Goal: Complete application form

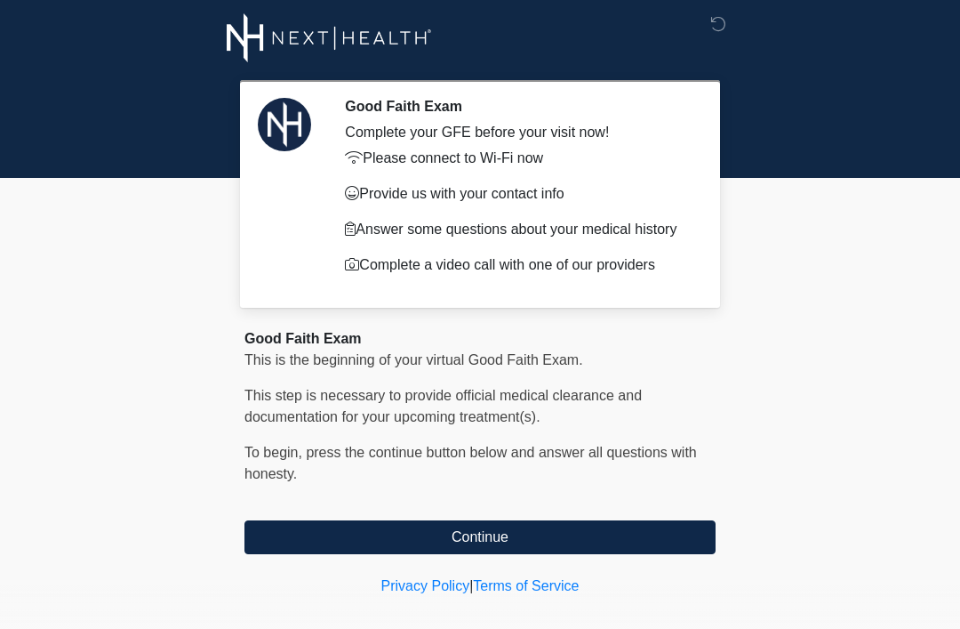
click at [598, 540] on button "Continue" at bounding box center [480, 537] width 471 height 34
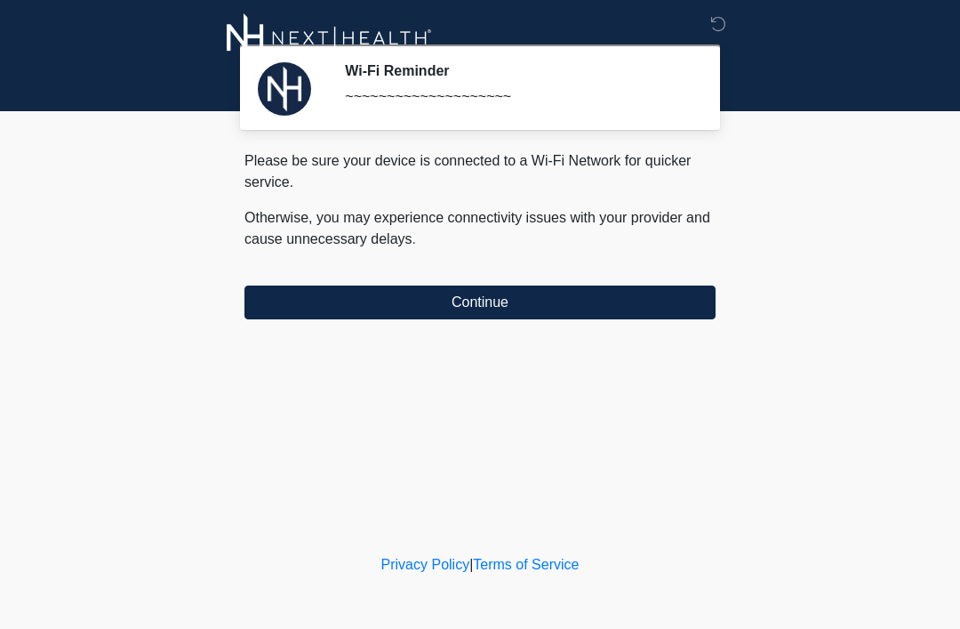
click at [543, 293] on button "Continue" at bounding box center [480, 302] width 471 height 34
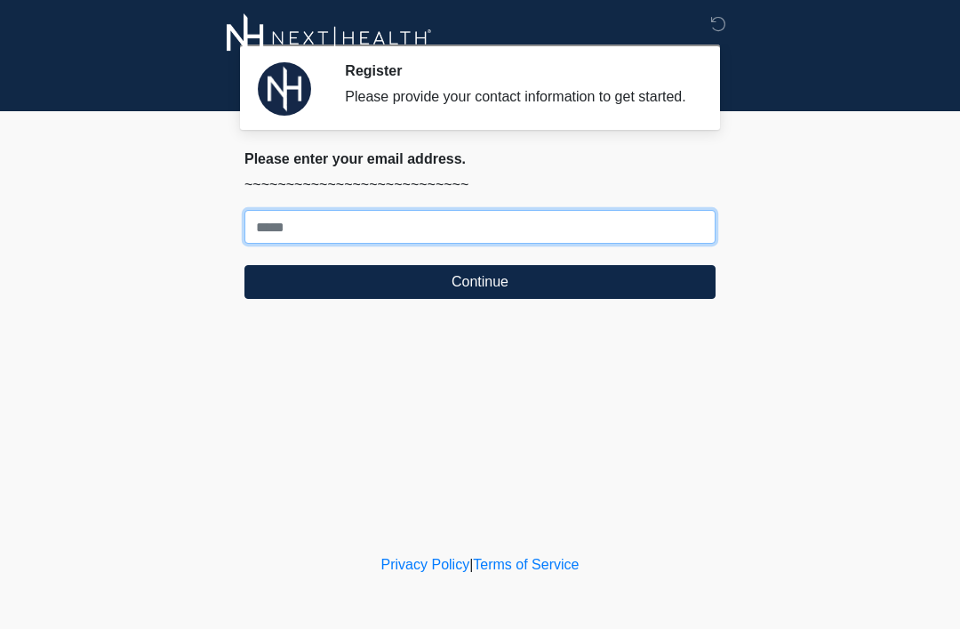
click at [539, 244] on input "Where should we email your treatment plan?" at bounding box center [480, 227] width 471 height 34
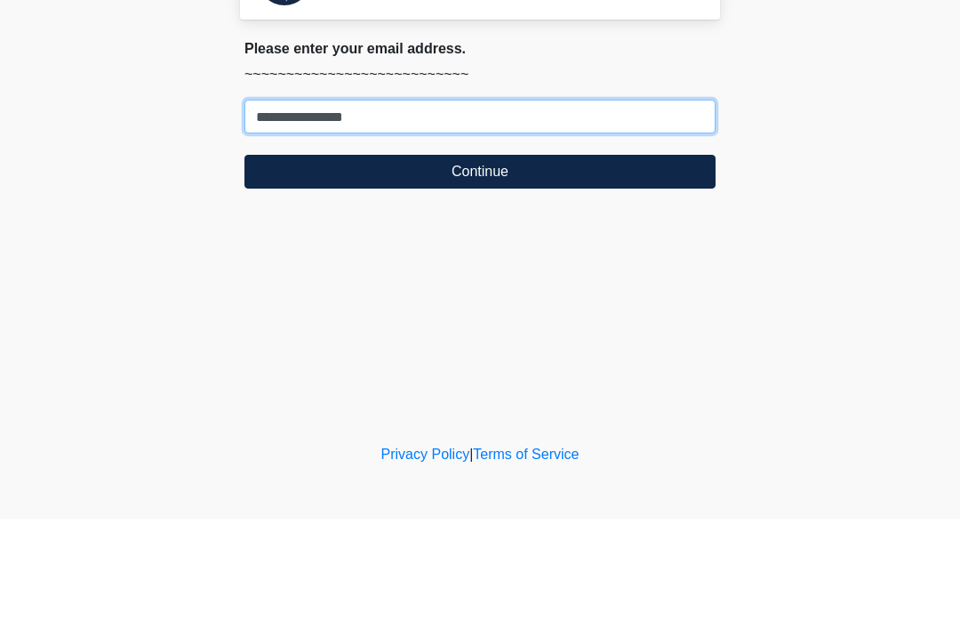
type input "**********"
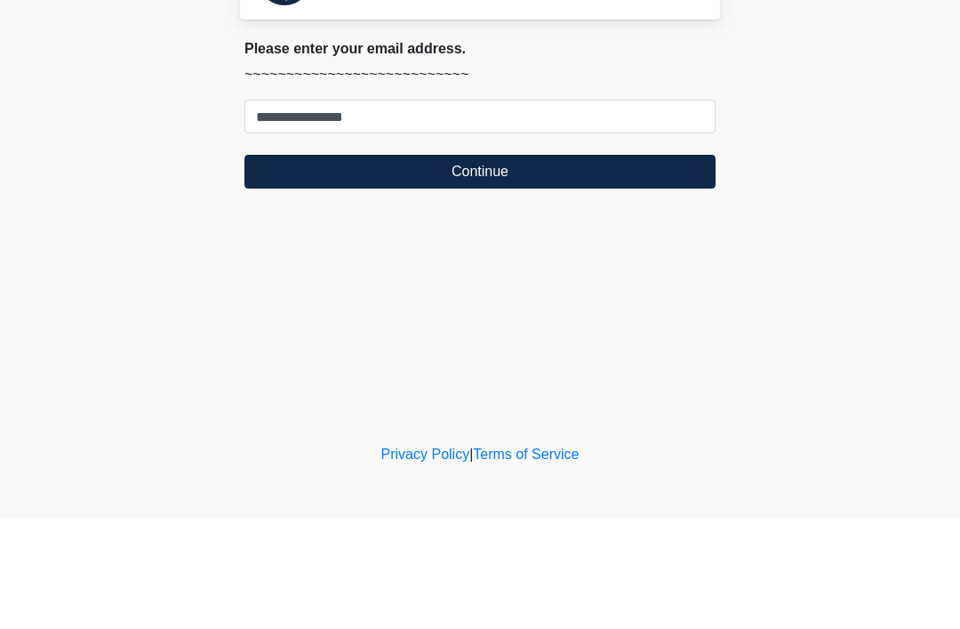
click at [574, 265] on button "Continue" at bounding box center [480, 282] width 471 height 34
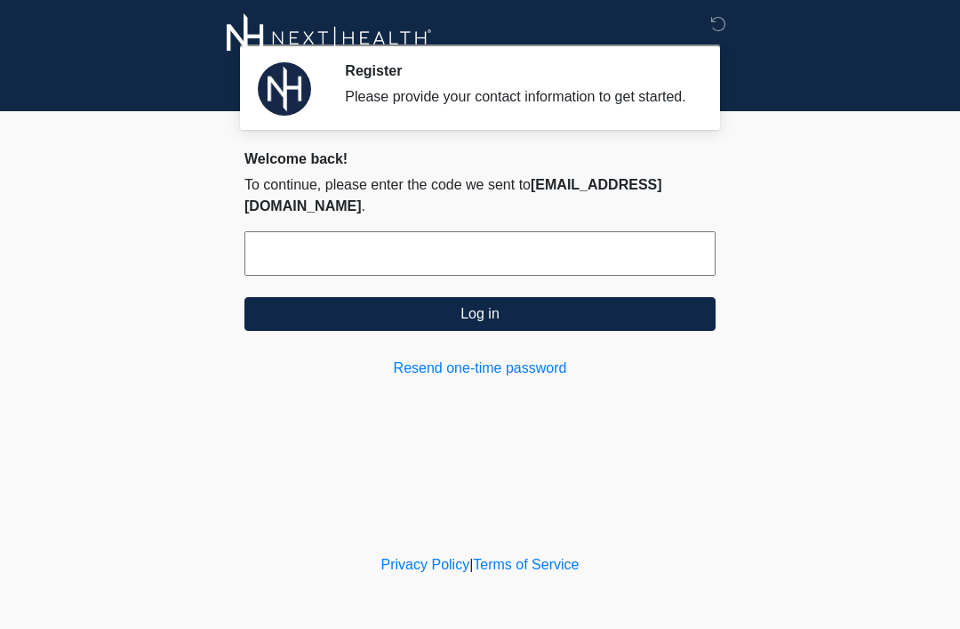
click at [499, 256] on input "text" at bounding box center [480, 253] width 471 height 44
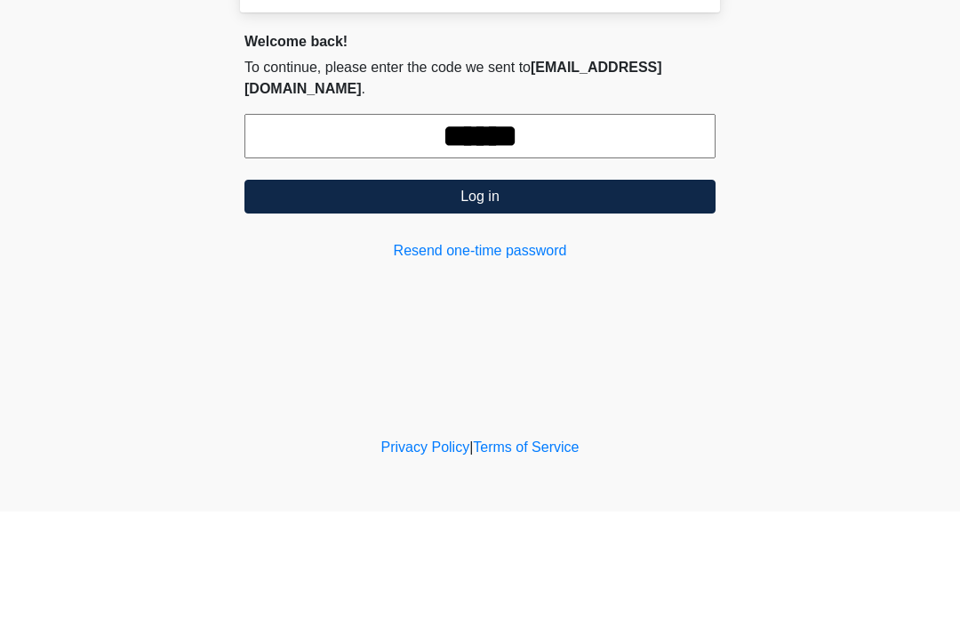
type input "******"
click at [522, 297] on button "Log in" at bounding box center [480, 314] width 471 height 34
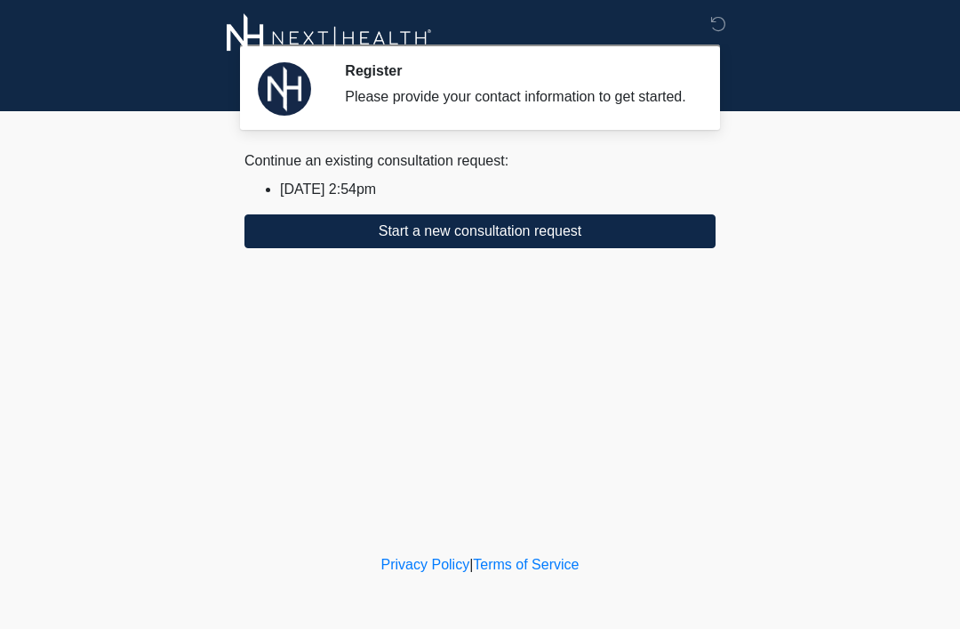
click at [562, 248] on button "Start a new consultation request" at bounding box center [480, 231] width 471 height 34
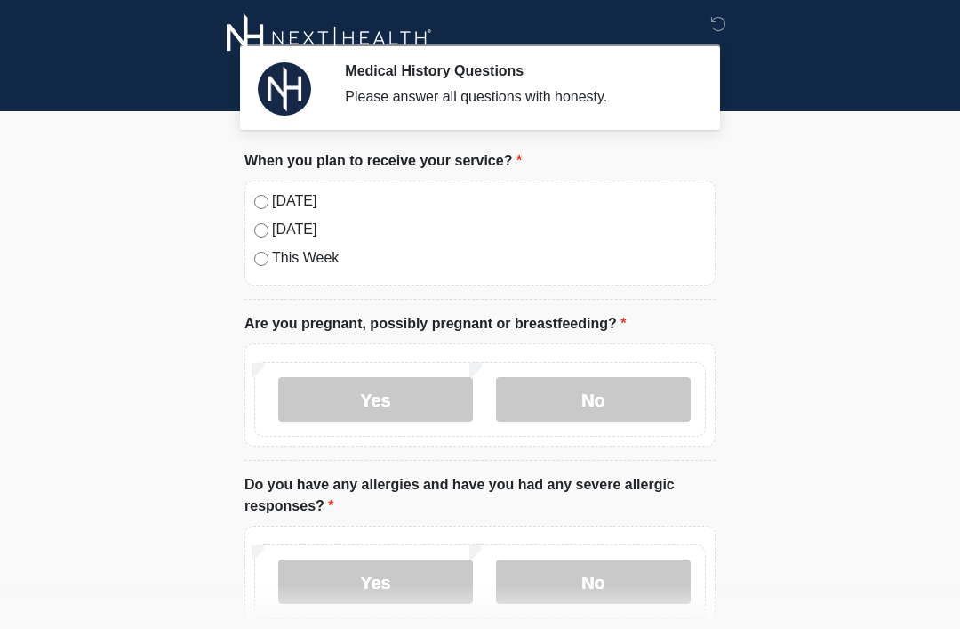
click at [608, 392] on label "No" at bounding box center [593, 399] width 195 height 44
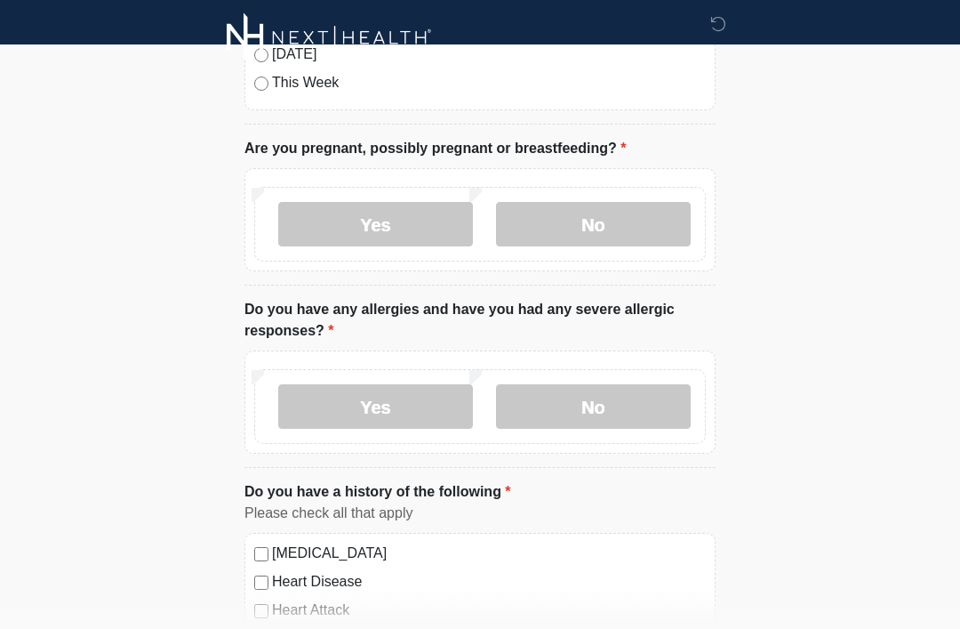
click at [659, 404] on label "No" at bounding box center [593, 407] width 195 height 44
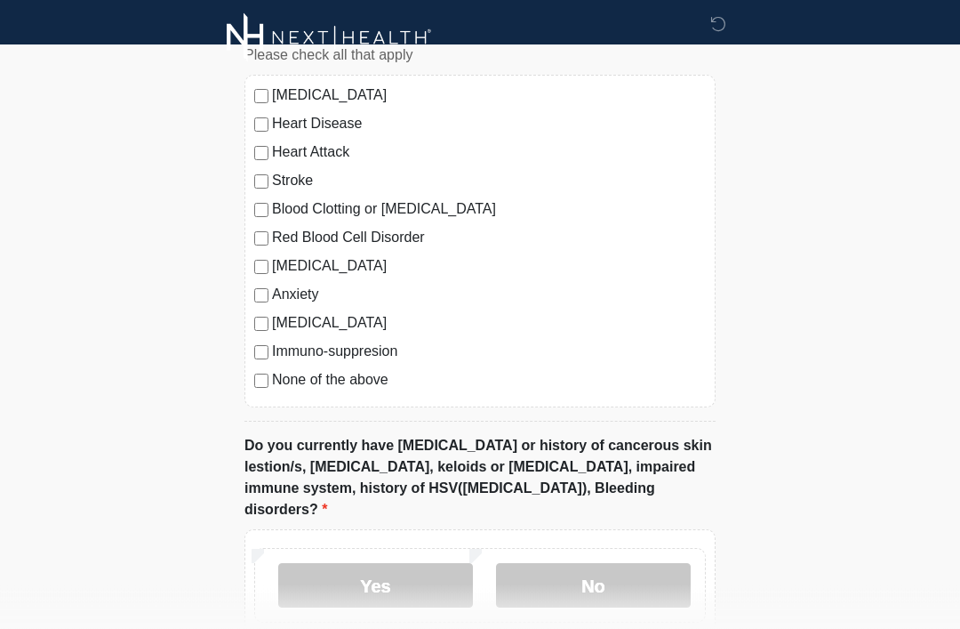
scroll to position [630, 0]
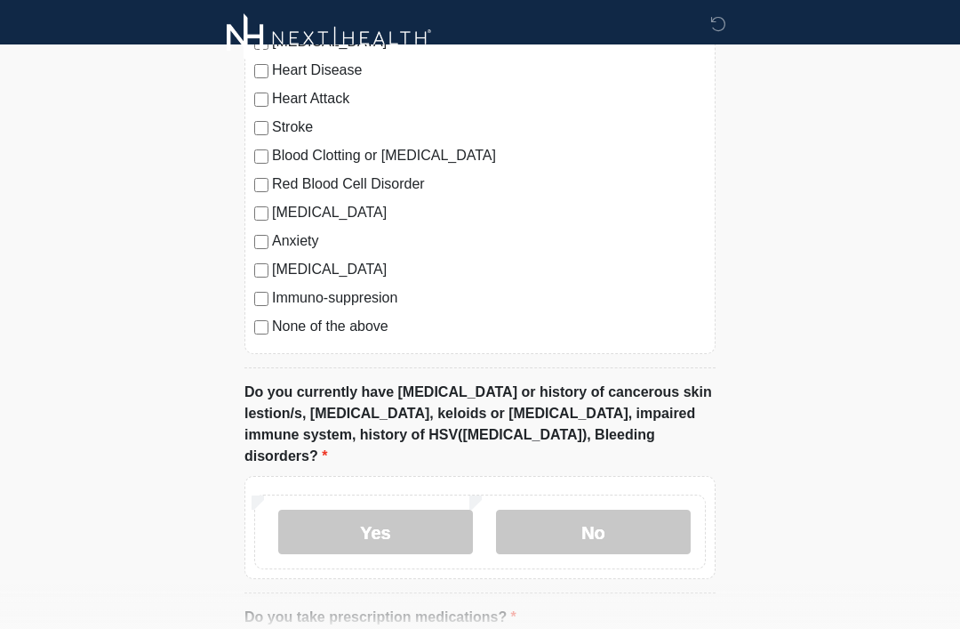
click at [655, 510] on label "No" at bounding box center [593, 532] width 195 height 44
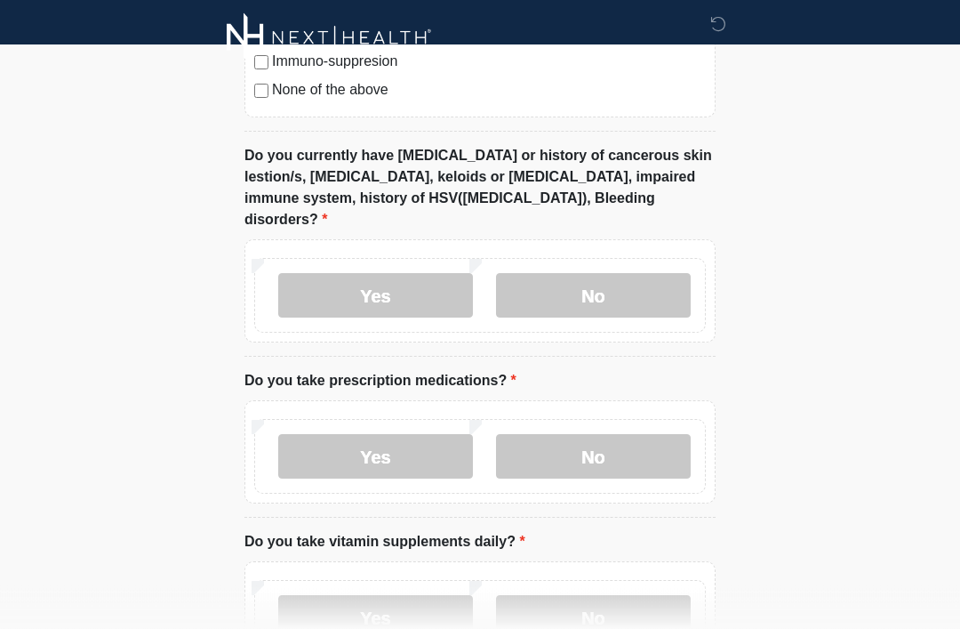
scroll to position [922, 0]
click at [638, 435] on label "No" at bounding box center [593, 457] width 195 height 44
click at [630, 596] on label "No" at bounding box center [593, 618] width 195 height 44
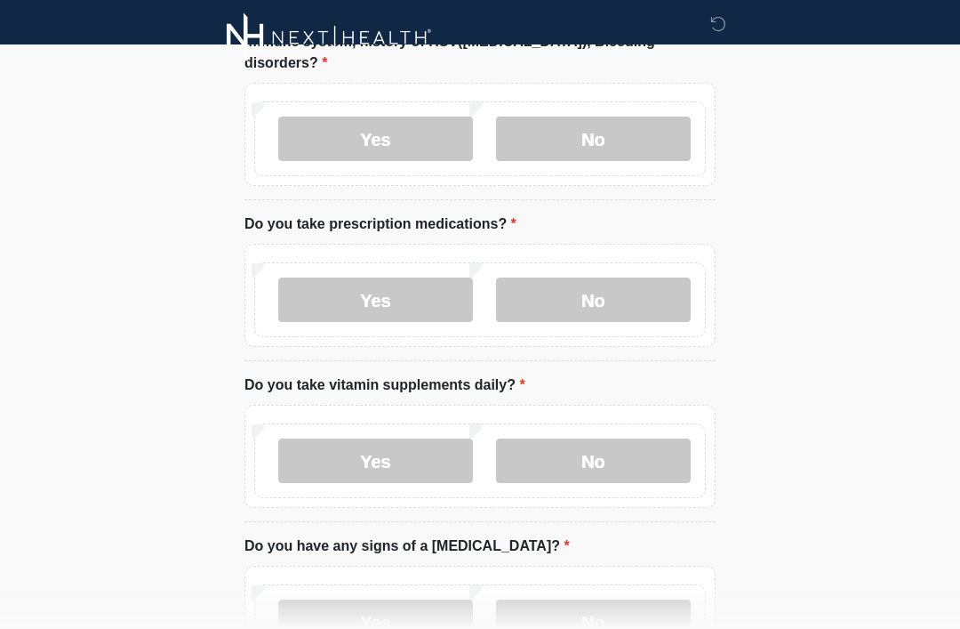
scroll to position [1080, 0]
click at [636, 599] on label "No" at bounding box center [593, 621] width 195 height 44
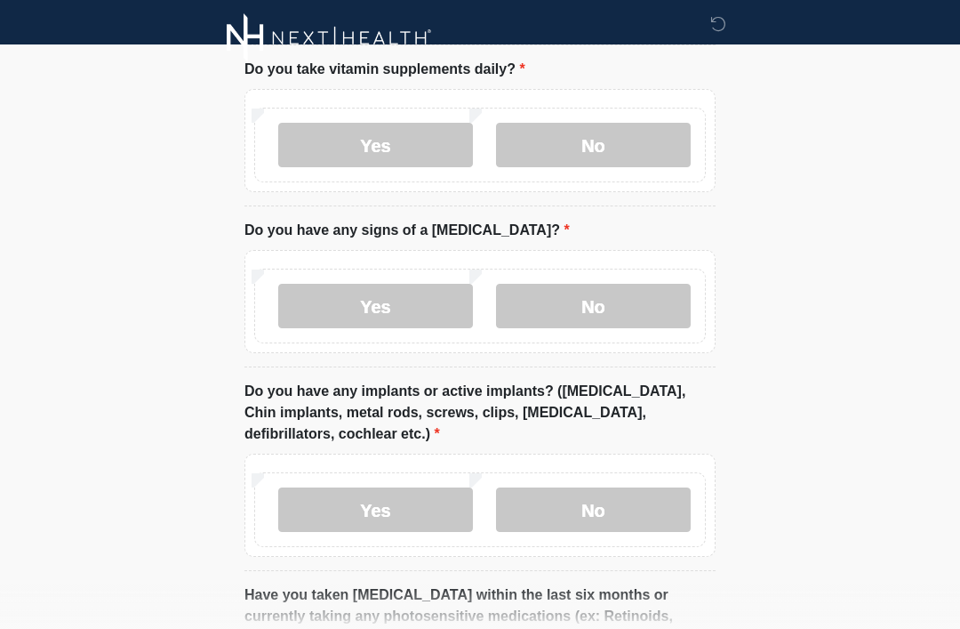
click at [640, 492] on label "No" at bounding box center [593, 509] width 195 height 44
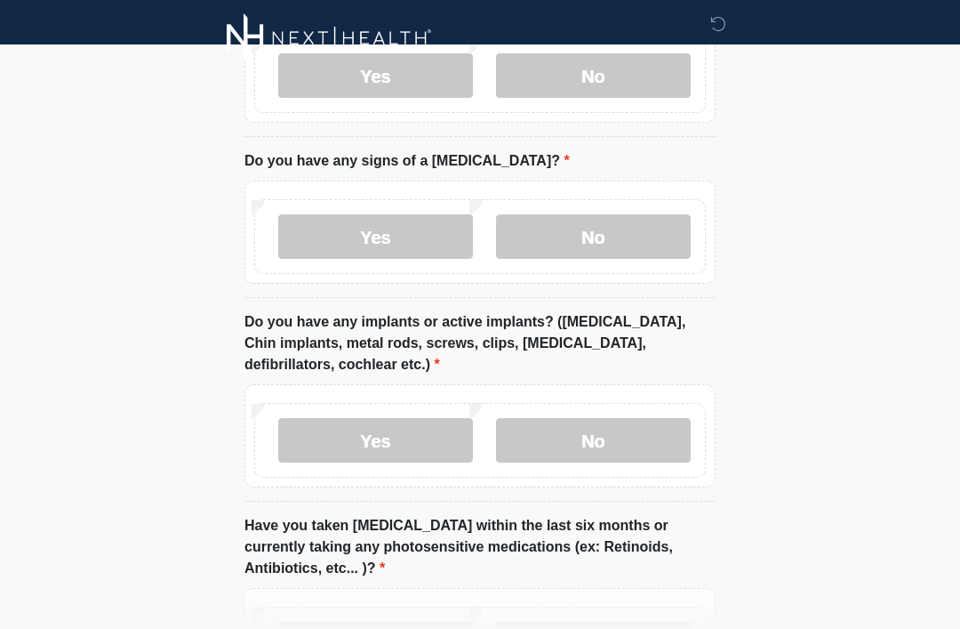
scroll to position [1602, 0]
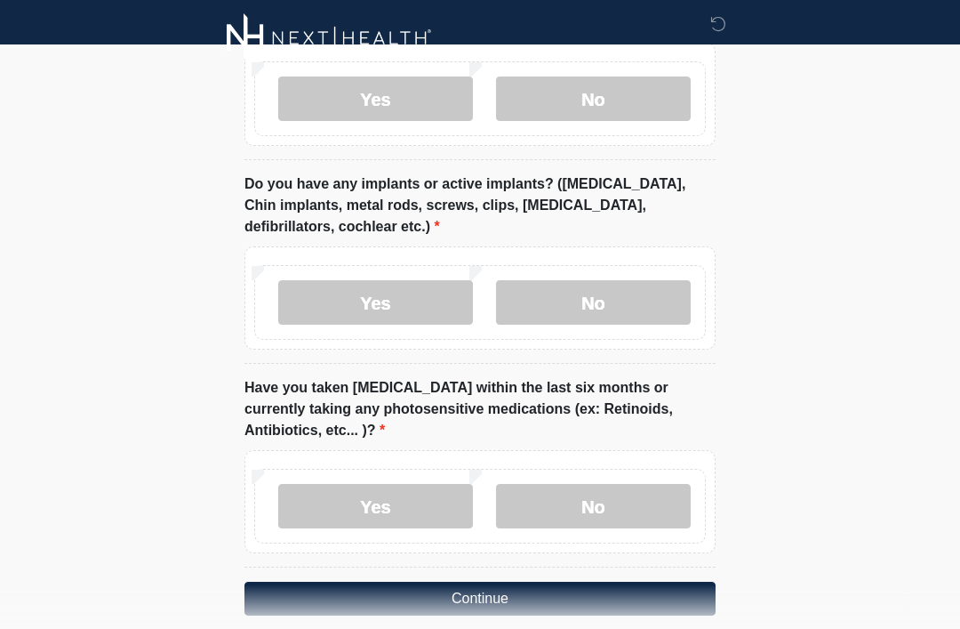
click at [631, 484] on label "No" at bounding box center [593, 506] width 195 height 44
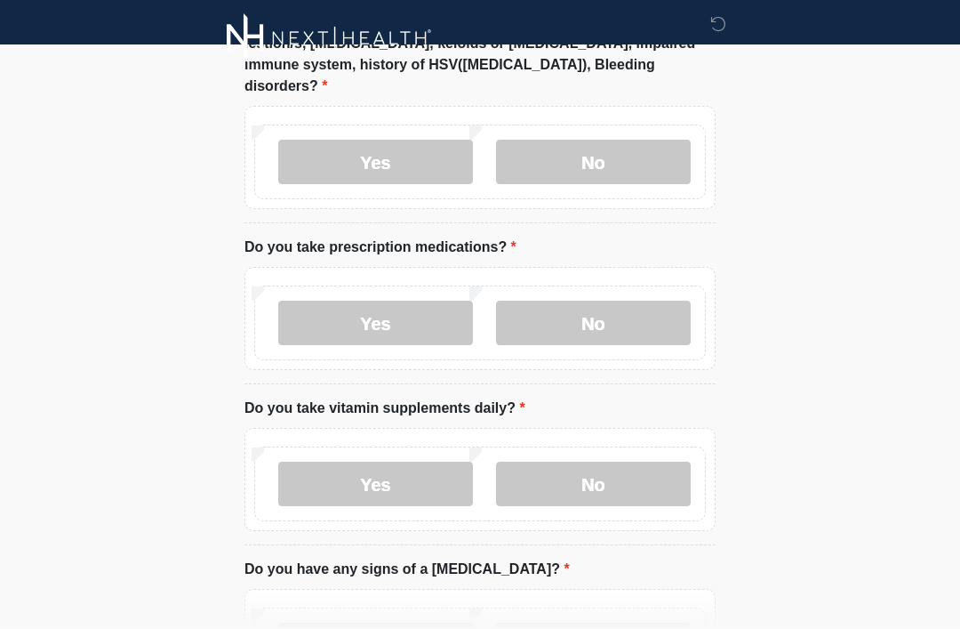
scroll to position [1057, 0]
click at [435, 461] on label "Yes" at bounding box center [375, 483] width 195 height 44
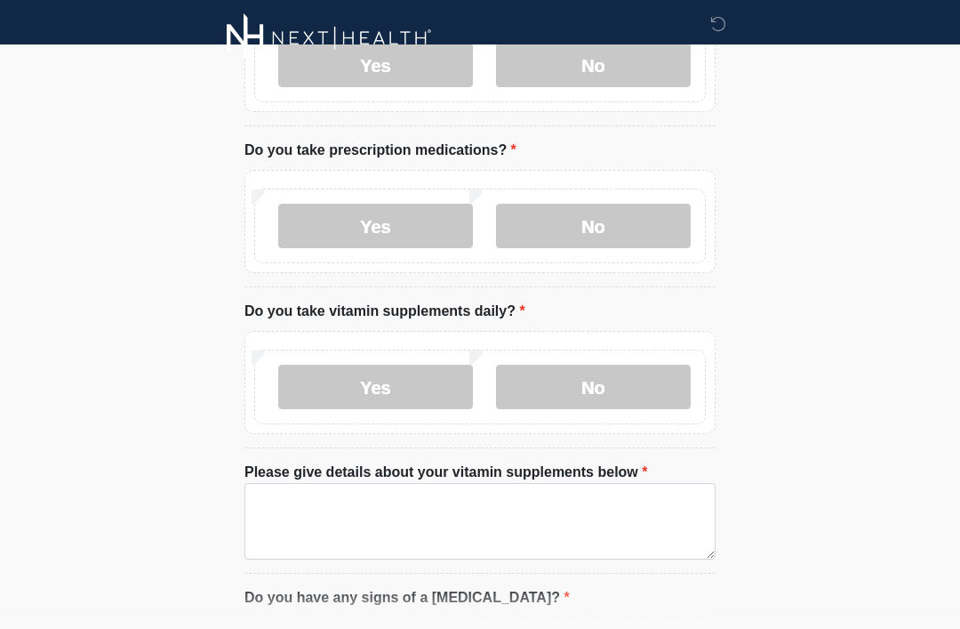
scroll to position [1168, 0]
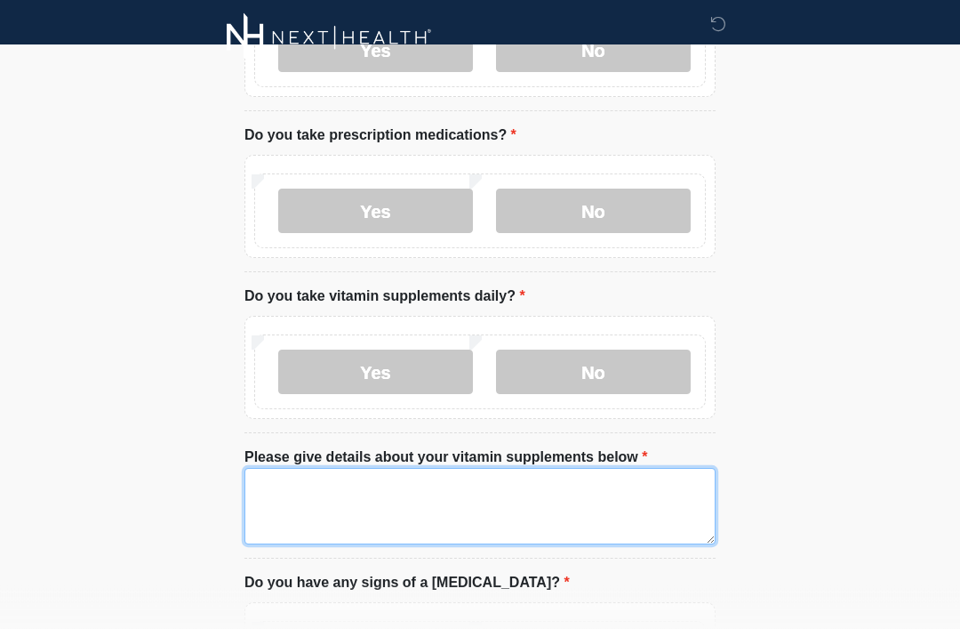
click at [558, 485] on textarea "Please give details about your vitamin supplements below" at bounding box center [480, 507] width 471 height 76
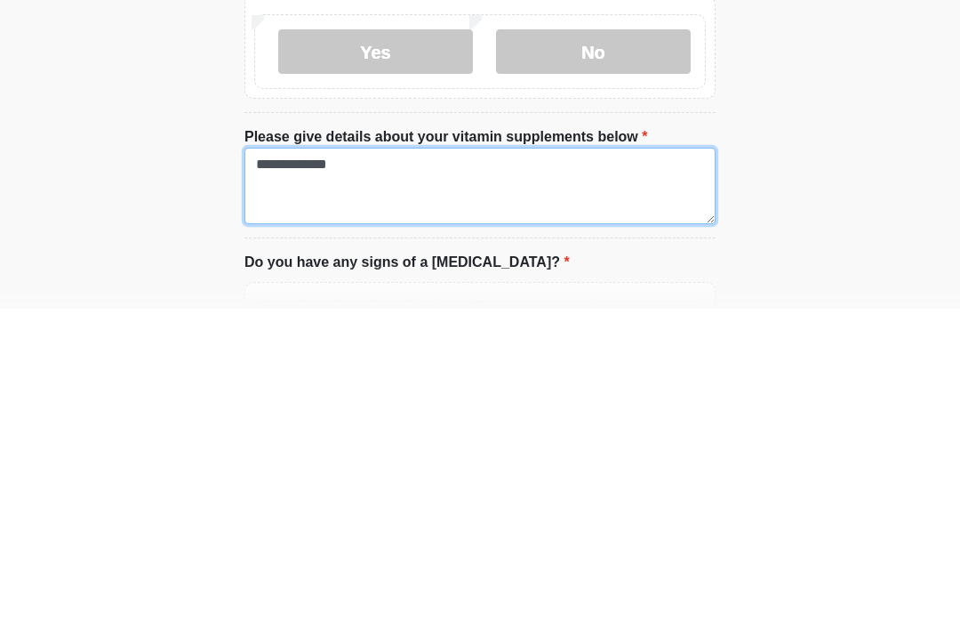
type textarea "**********"
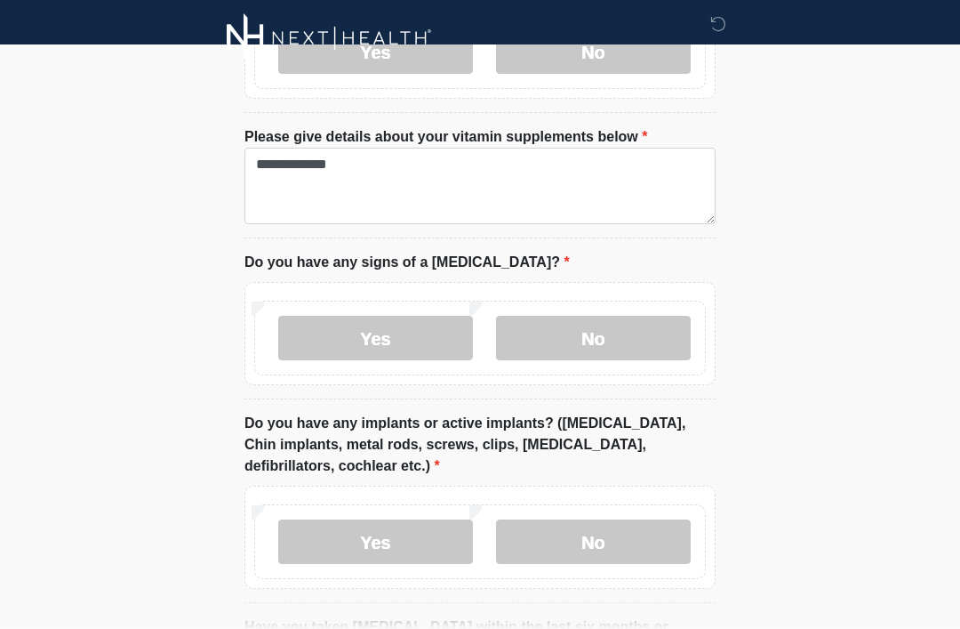
scroll to position [1728, 0]
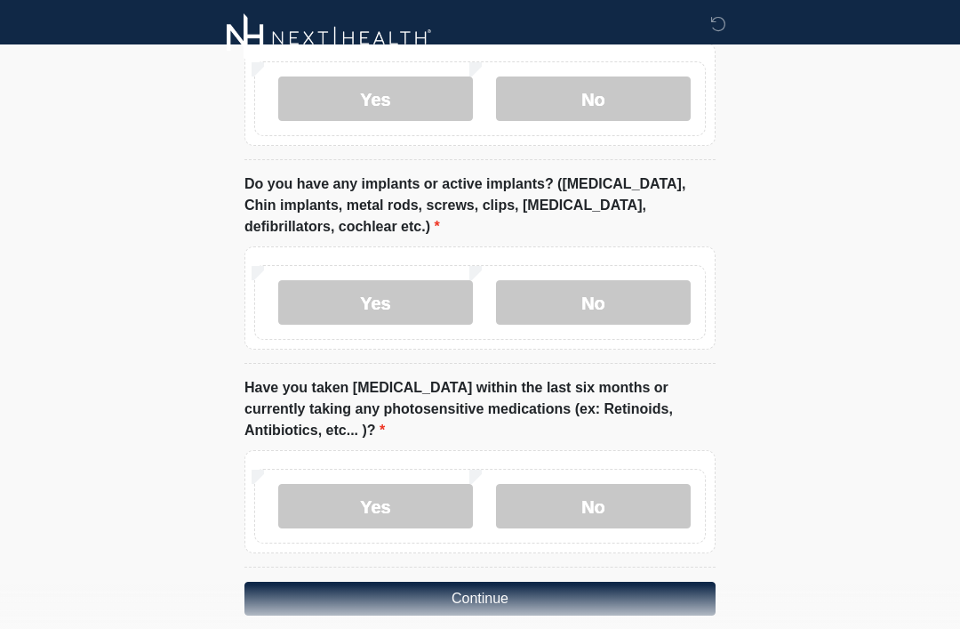
click at [575, 582] on button "Continue" at bounding box center [480, 599] width 471 height 34
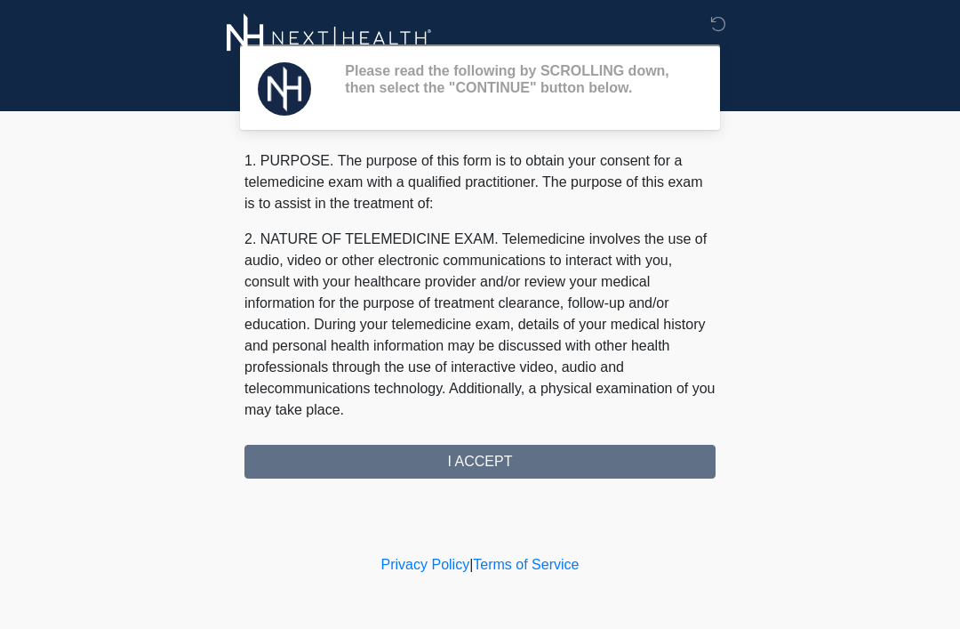
scroll to position [0, 0]
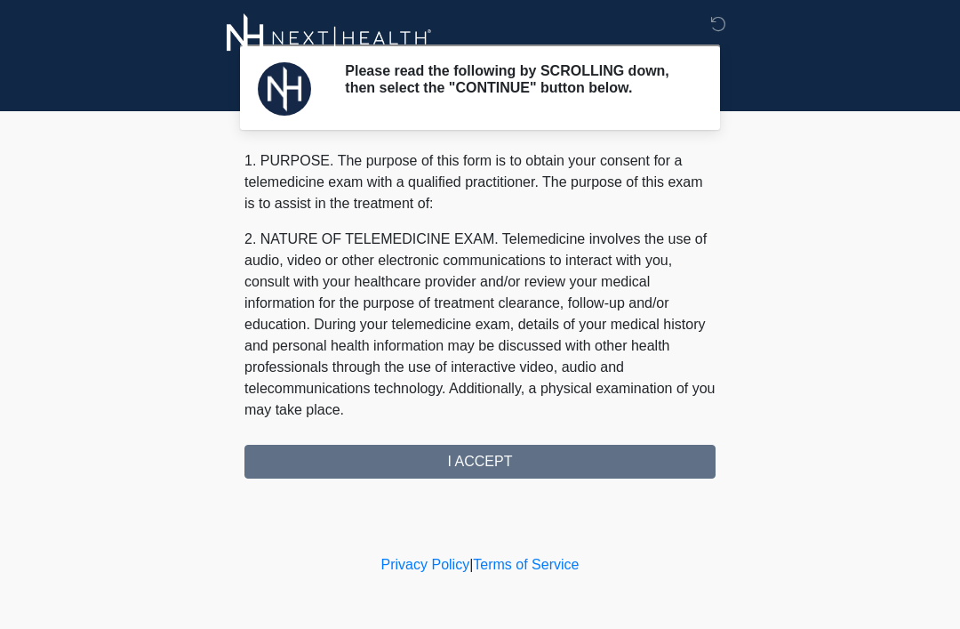
click at [567, 469] on div "1. PURPOSE. The purpose of this form is to obtain your consent for a telemedici…" at bounding box center [480, 314] width 471 height 328
click at [522, 470] on div "1. PURPOSE. The purpose of this form is to obtain your consent for a telemedici…" at bounding box center [480, 314] width 471 height 328
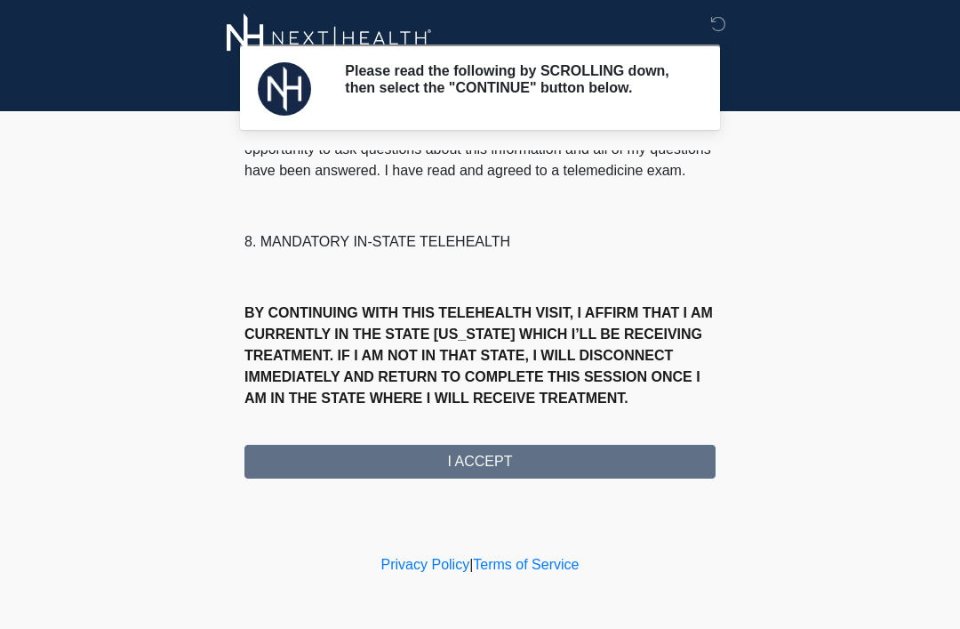
click at [518, 467] on div "1. PURPOSE. The purpose of this form is to obtain your consent for a telemedici…" at bounding box center [480, 314] width 471 height 328
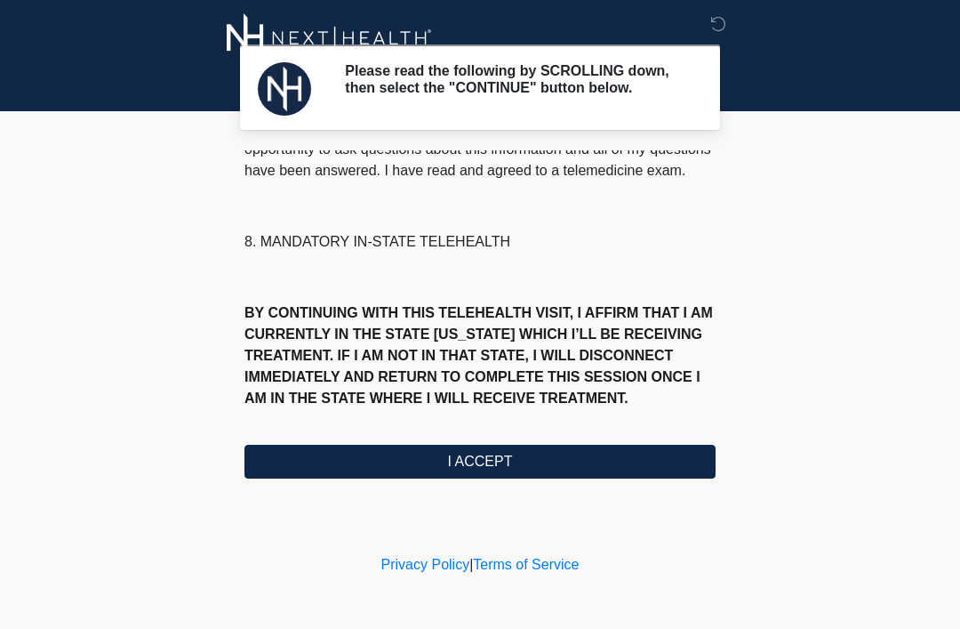
click at [490, 465] on button "I ACCEPT" at bounding box center [480, 462] width 471 height 34
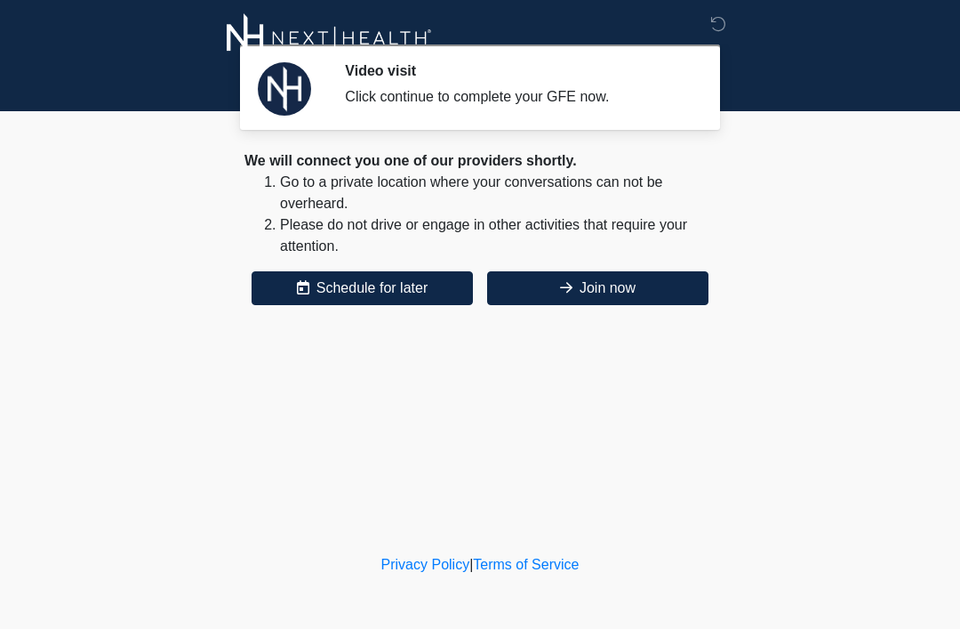
click at [560, 286] on icon at bounding box center [566, 287] width 12 height 14
click at [570, 301] on button "Join now" at bounding box center [597, 288] width 221 height 34
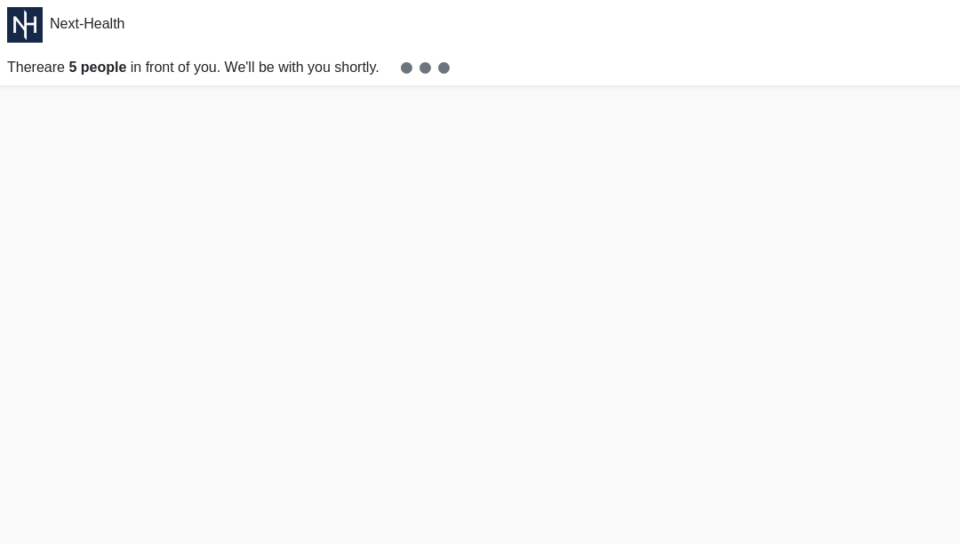
click at [693, 49] on div "Next-Health There are 5 people in front of you. We'll be with you shortly." at bounding box center [480, 42] width 960 height 85
